Goal: Information Seeking & Learning: Learn about a topic

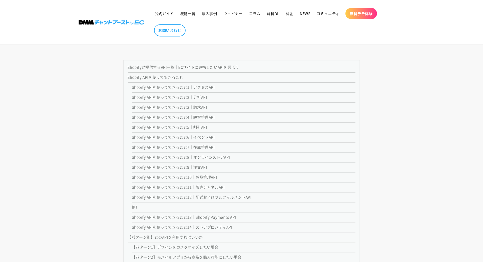
scroll to position [558, 0]
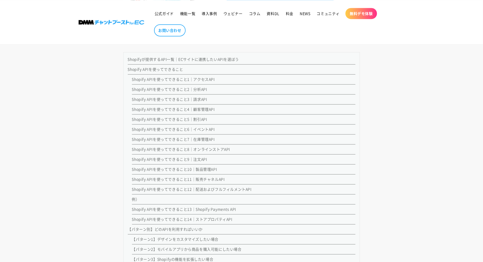
click at [157, 80] on link "Shopify APIを使ってできること1｜アクセスAPI" at bounding box center [173, 79] width 83 height 5
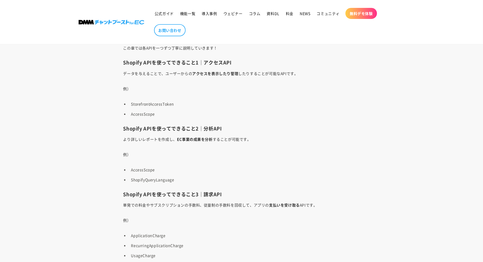
scroll to position [1063, 0]
click at [134, 72] on p "データを与えることで、ユーザーからの アクセスを表示したり管理 したりすることが可能なAPIです。" at bounding box center [241, 73] width 237 height 7
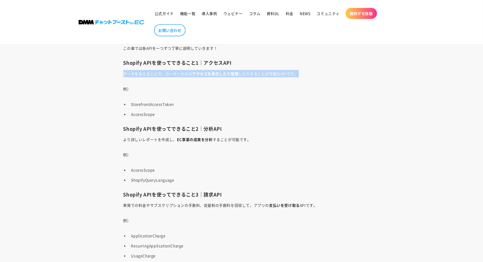
click at [134, 72] on p "データを与えることで、ユーザーからの アクセスを表示したり管理 したりすることが可能なAPIです。" at bounding box center [241, 73] width 237 height 7
drag, startPoint x: 120, startPoint y: 71, endPoint x: 174, endPoint y: 117, distance: 70.9
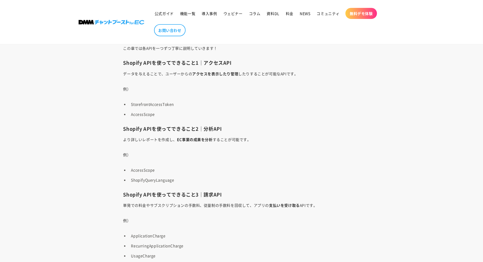
scroll to position [1093, 0]
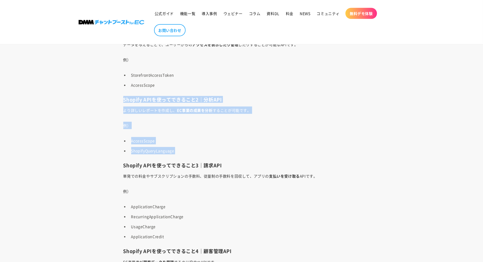
drag, startPoint x: 123, startPoint y: 95, endPoint x: 156, endPoint y: 155, distance: 68.9
drag, startPoint x: 185, startPoint y: 151, endPoint x: 181, endPoint y: 91, distance: 59.6
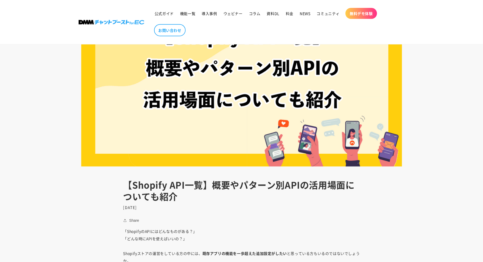
scroll to position [0, 0]
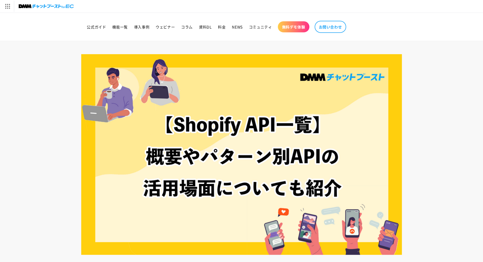
scroll to position [574, 0]
